Goal: Communication & Community: Participate in discussion

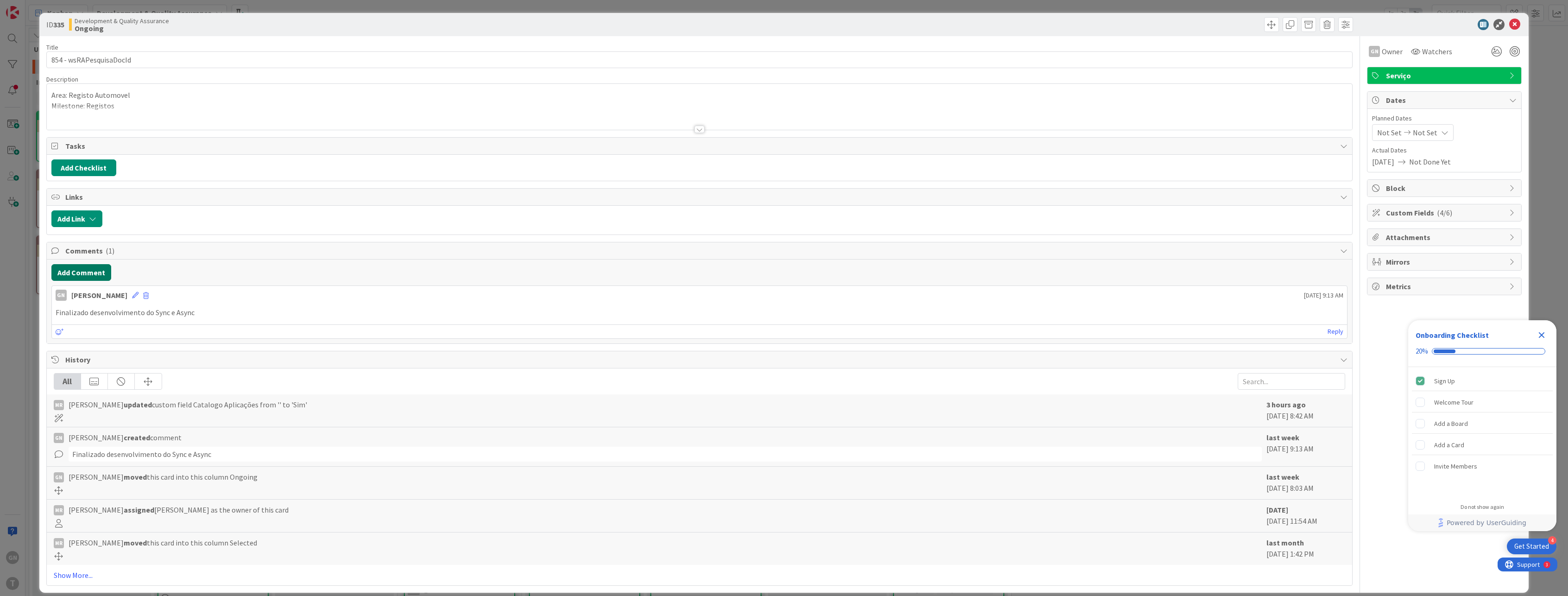
click at [81, 271] on button "Add Comment" at bounding box center [81, 272] width 60 height 16
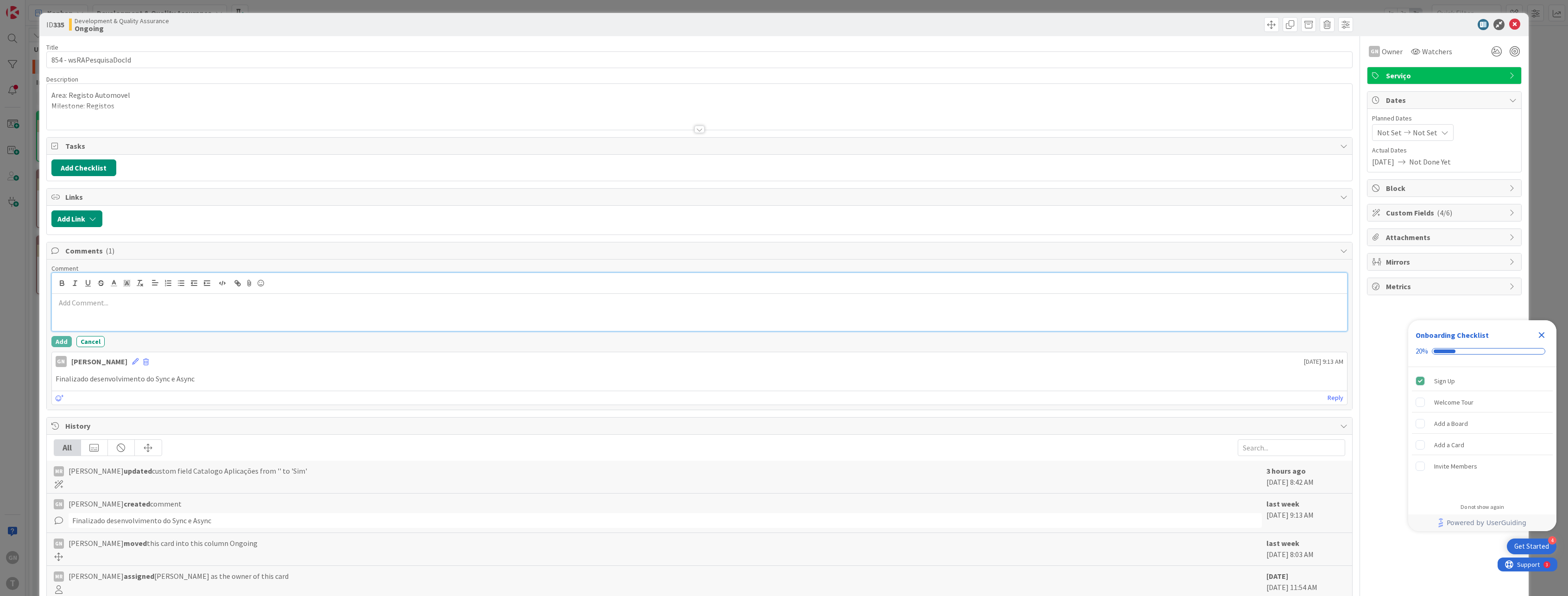
click at [64, 306] on p at bounding box center [700, 302] width 1288 height 11
click at [64, 339] on button "Add" at bounding box center [61, 341] width 20 height 12
click at [18, 315] on div "ID 335 Development & Quality Assurance Ongoing Title 23 / 128 854 - wsRAPesquis…" at bounding box center [784, 298] width 1568 height 596
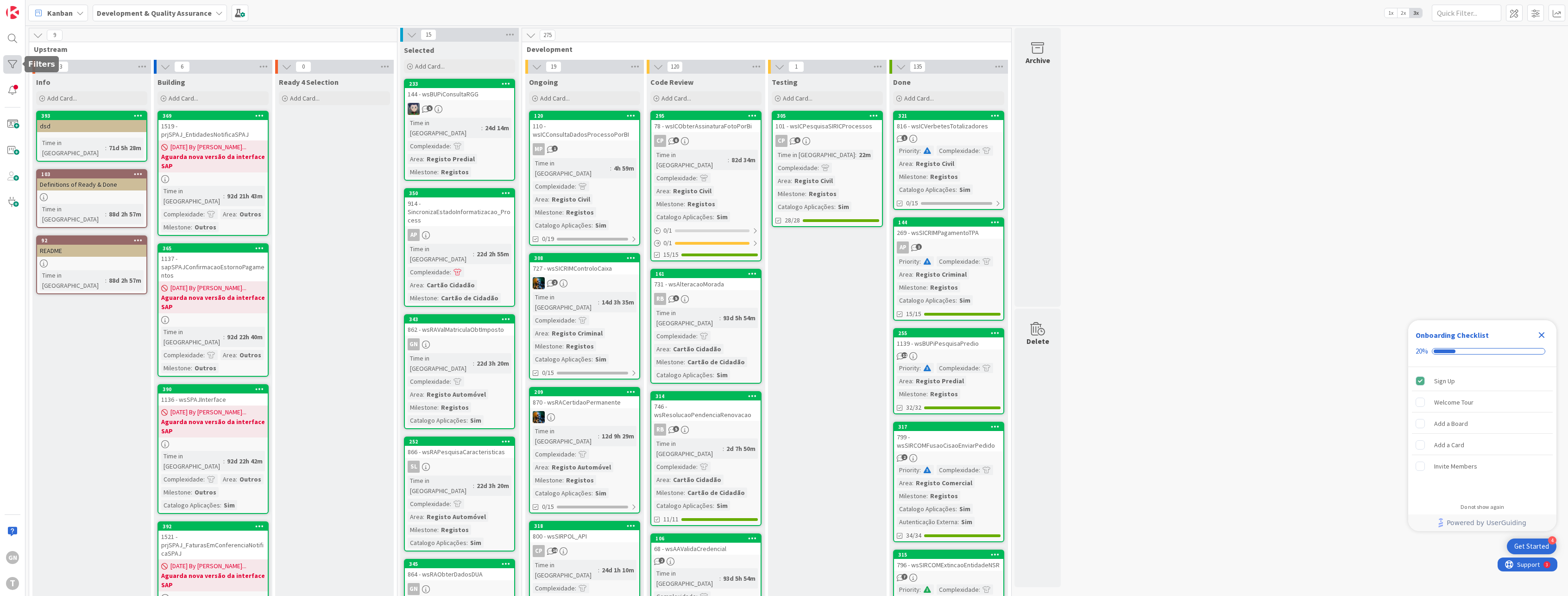
click at [14, 62] on div at bounding box center [12, 63] width 18 height 18
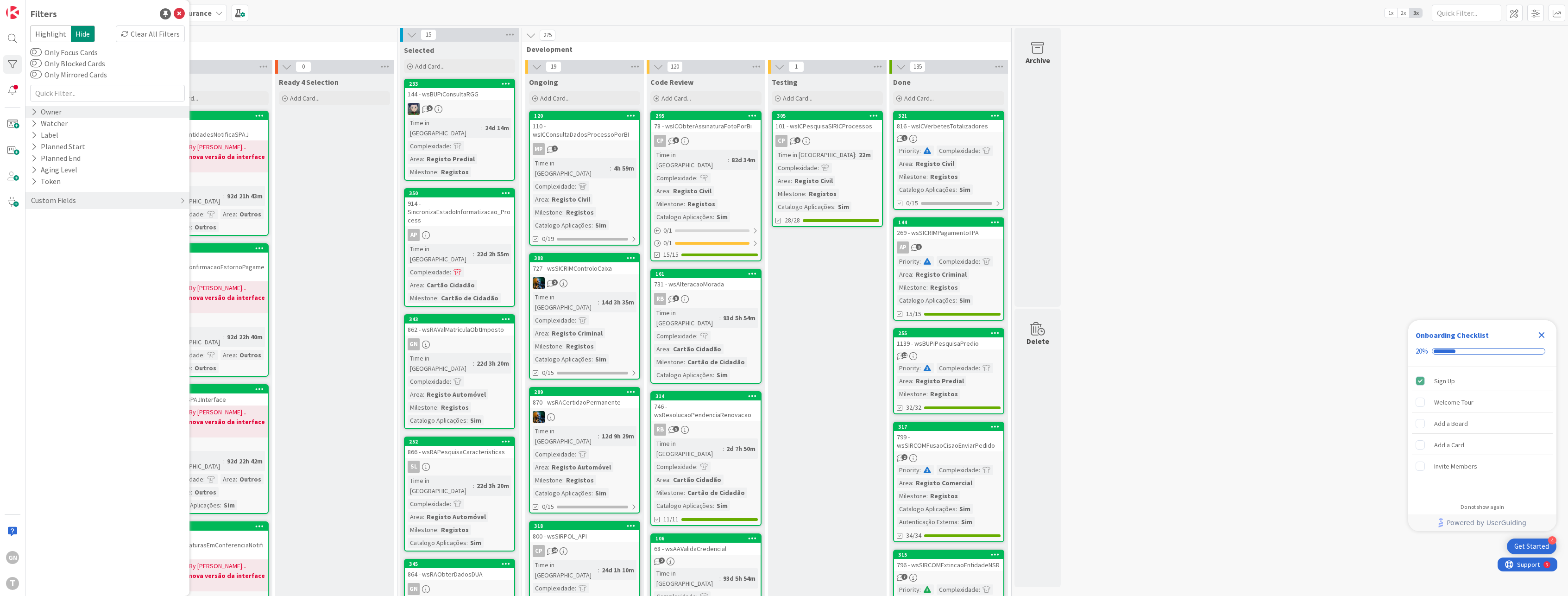
click at [45, 114] on div "Owner" at bounding box center [46, 112] width 33 height 12
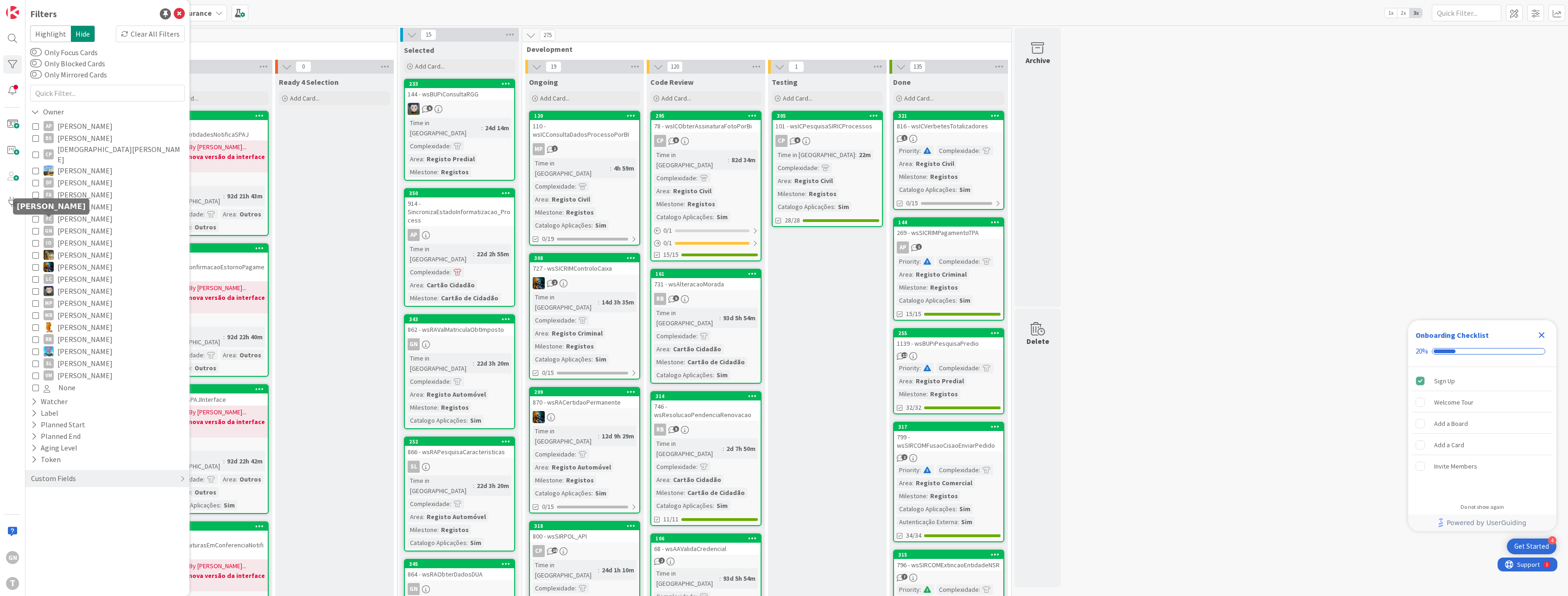
click at [35, 228] on icon at bounding box center [36, 231] width 7 height 7
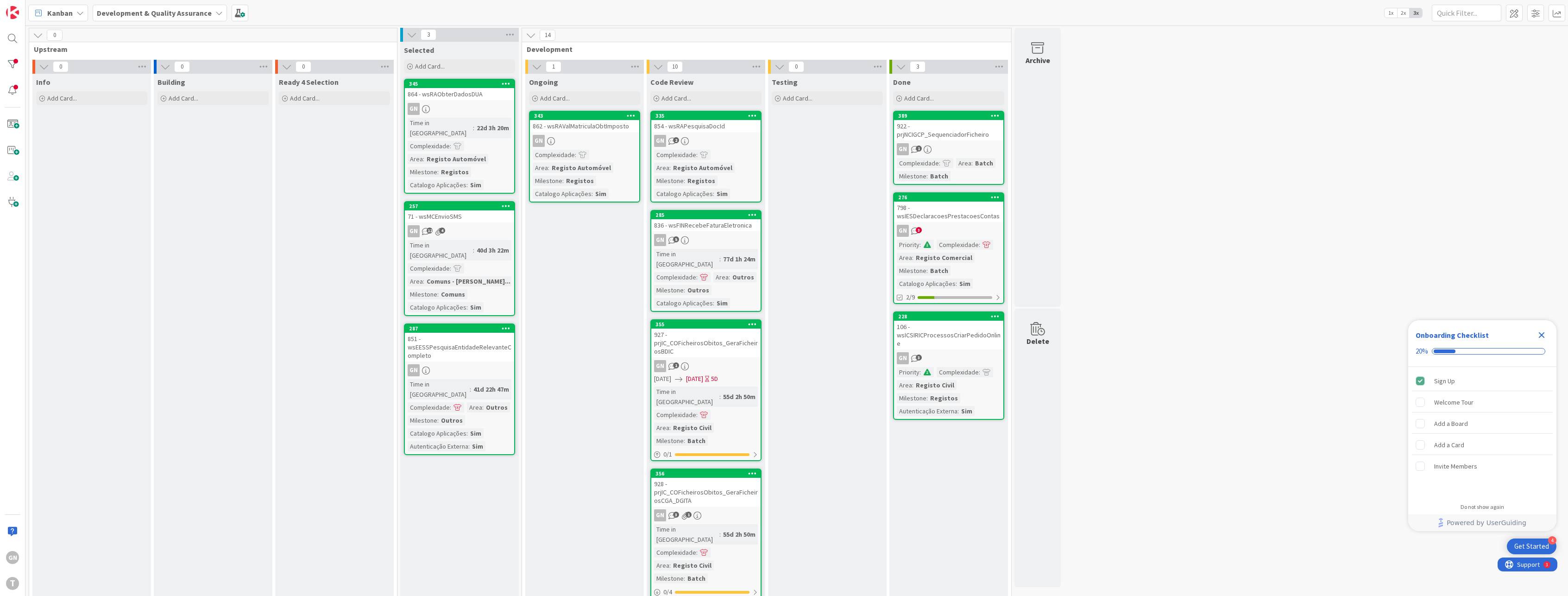
click at [584, 130] on div "862 - wsRAValMatriculaObtImposto" at bounding box center [585, 126] width 110 height 12
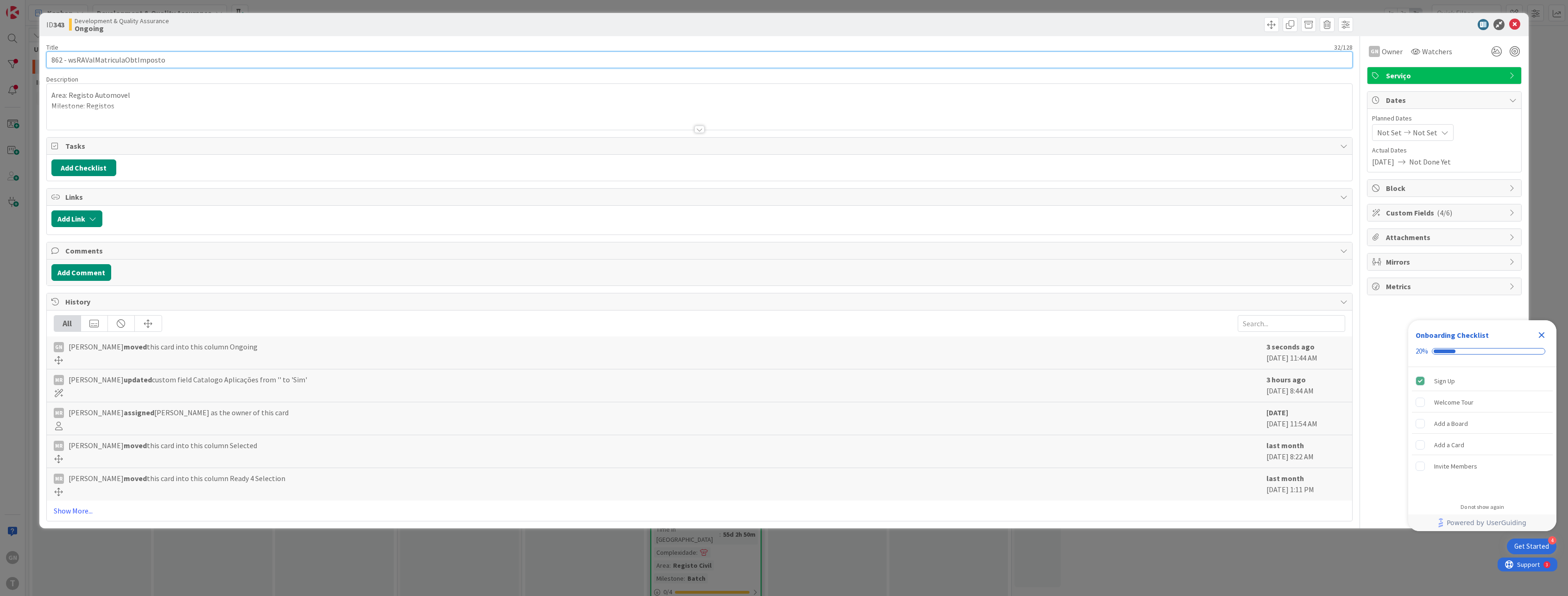
drag, startPoint x: 163, startPoint y: 59, endPoint x: 67, endPoint y: 57, distance: 96.0
click at [67, 57] on input "862 - wsRAValMatriculaObtImposto" at bounding box center [700, 59] width 1307 height 16
click at [11, 364] on div "ID 343 Development & Quality Assurance Ongoing Title 32 / 128 862 - wsRAValMatr…" at bounding box center [784, 298] width 1568 height 596
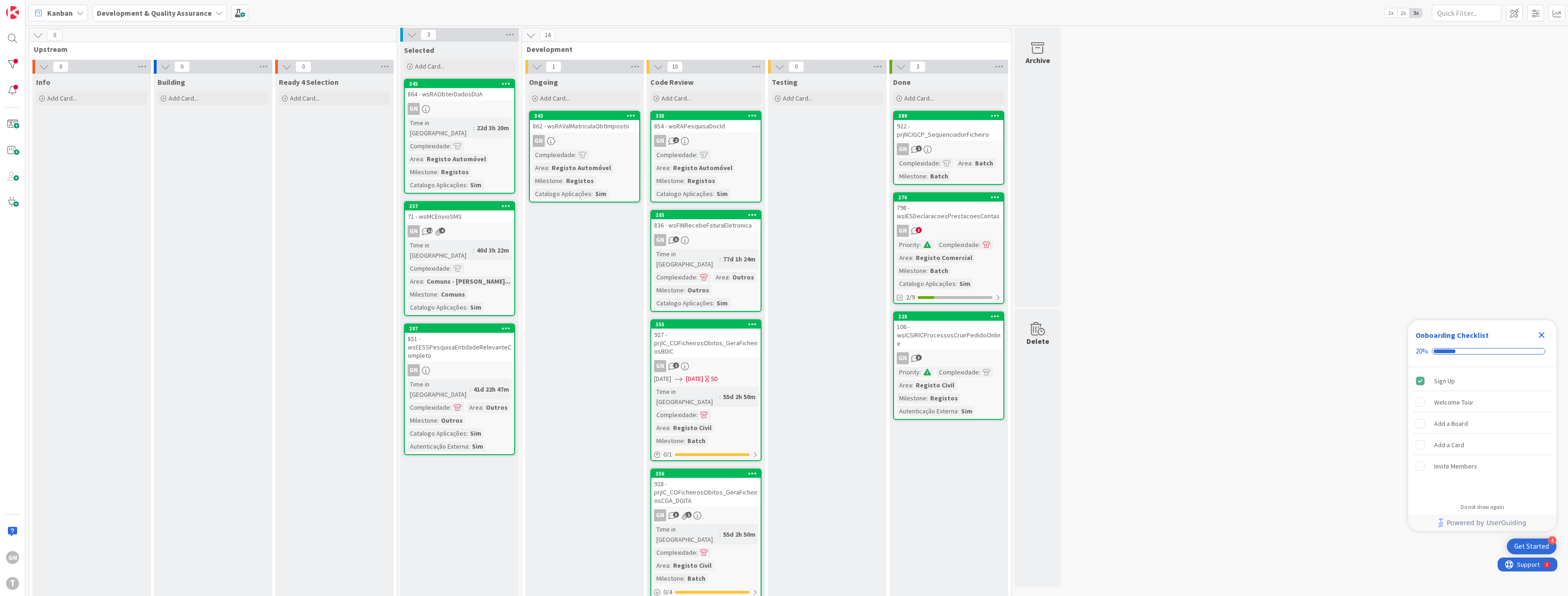
click at [583, 131] on div "862 - wsRAValMatriculaObtImposto" at bounding box center [585, 126] width 110 height 12
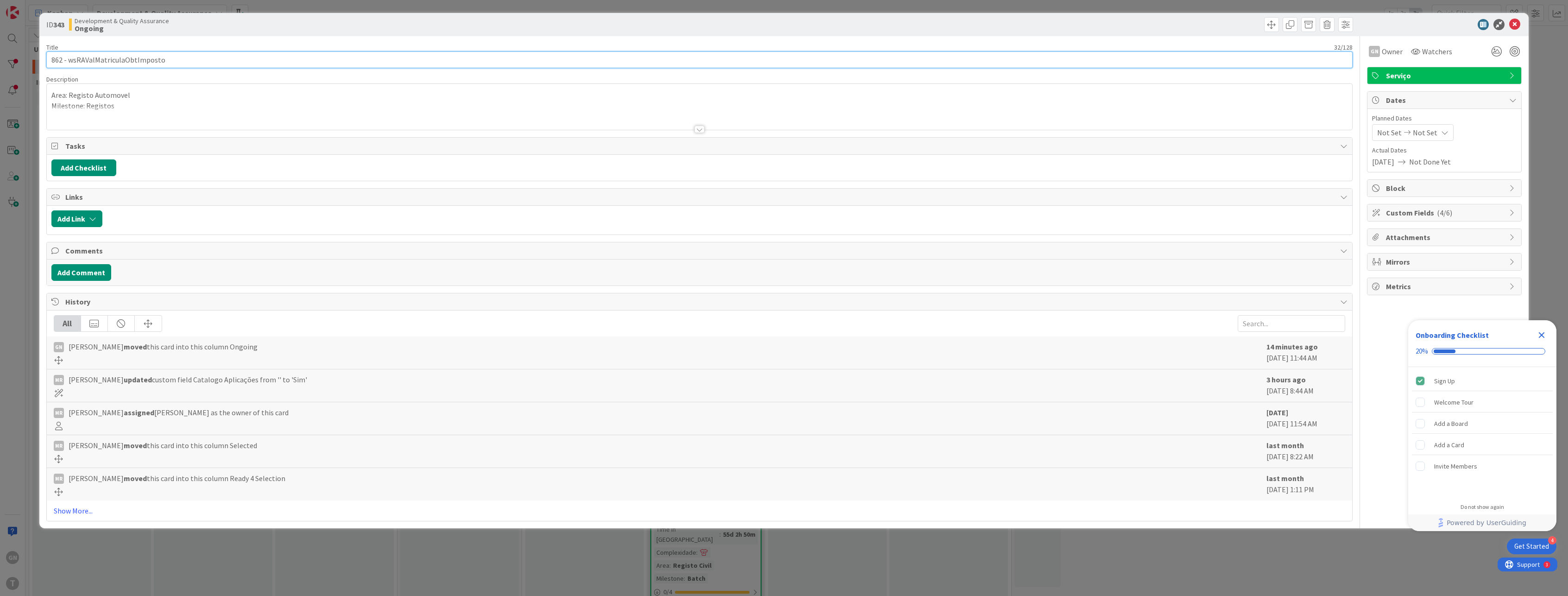
drag, startPoint x: 169, startPoint y: 63, endPoint x: 66, endPoint y: 59, distance: 103.1
click at [66, 59] on input "862 - wsRAValMatriculaObtImposto" at bounding box center [700, 59] width 1307 height 16
click at [71, 59] on input "862 - wsRAValMatriculaObtImposto" at bounding box center [700, 59] width 1307 height 16
drag, startPoint x: 66, startPoint y: 59, endPoint x: 174, endPoint y: 62, distance: 108.0
click at [174, 62] on input "862 - wsRAValMatriculaObtImposto" at bounding box center [700, 59] width 1307 height 16
